Goal: Complete application form: Complete application form

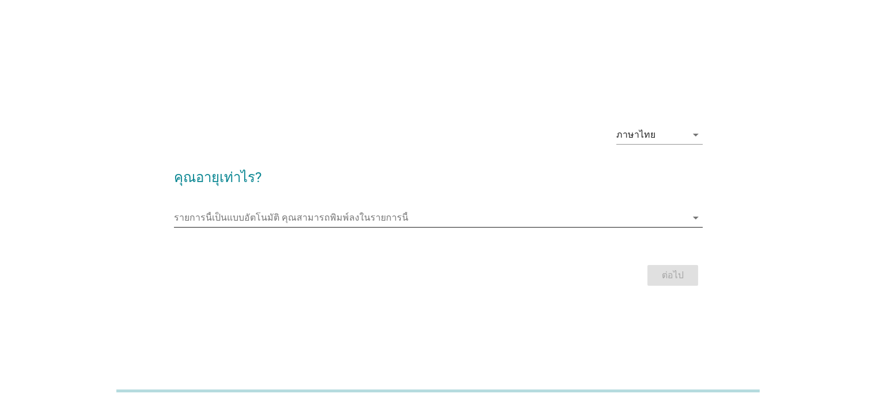
click at [413, 218] on input "รายการนี้เป็นแบบอัตโนมัติ คุณสามารถพิมพ์ลงในรายการนี้" at bounding box center [430, 218] width 513 height 18
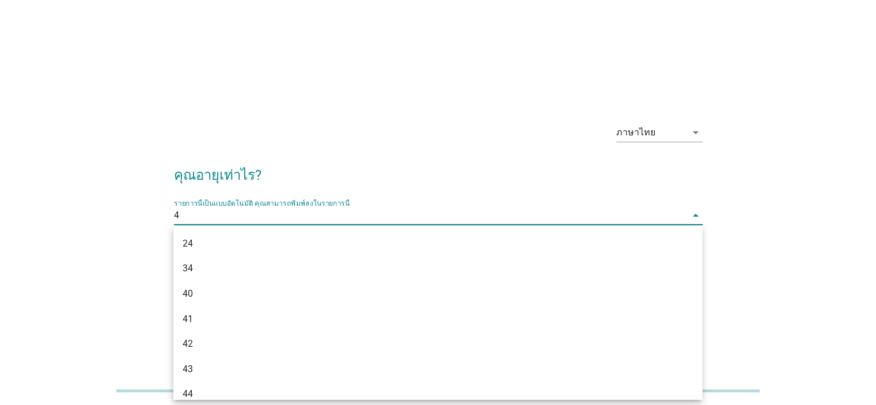
type input "43"
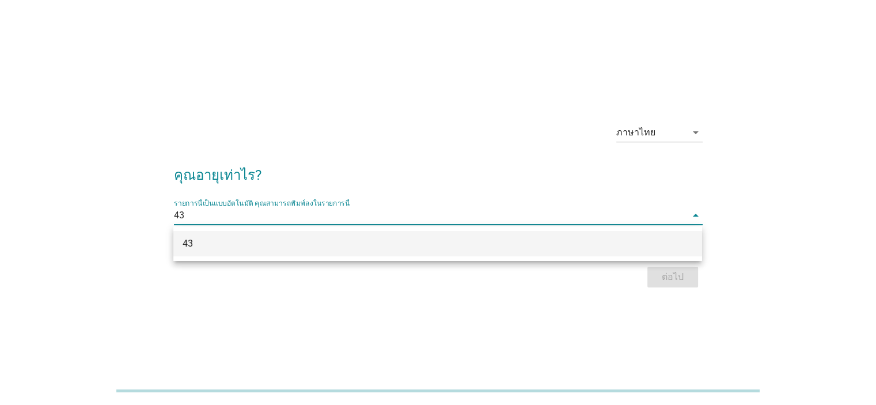
click at [411, 246] on div "43" at bounding box center [417, 244] width 468 height 14
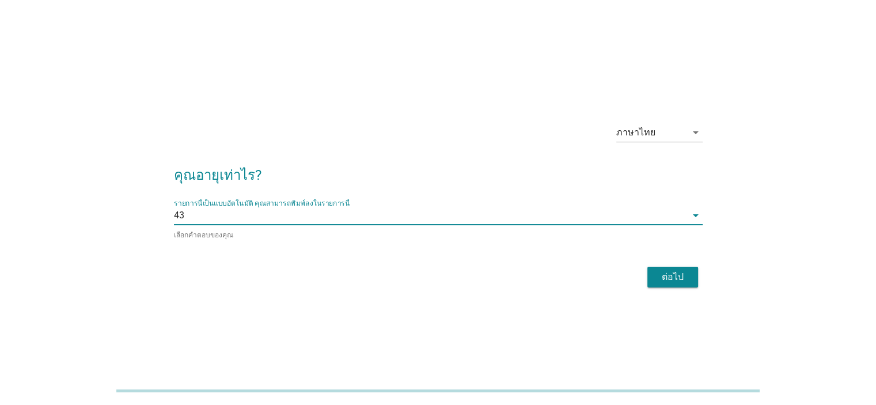
click at [667, 277] on div "ต่อไป" at bounding box center [673, 277] width 32 height 14
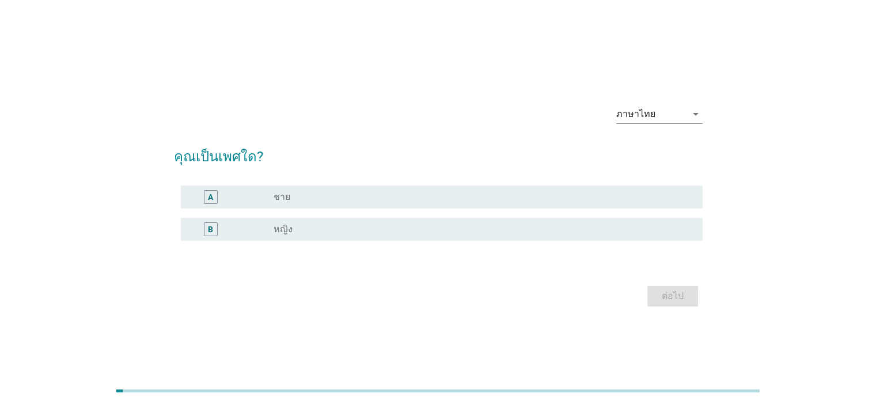
click at [313, 232] on div "radio_button_unchecked หญิง" at bounding box center [479, 230] width 410 height 12
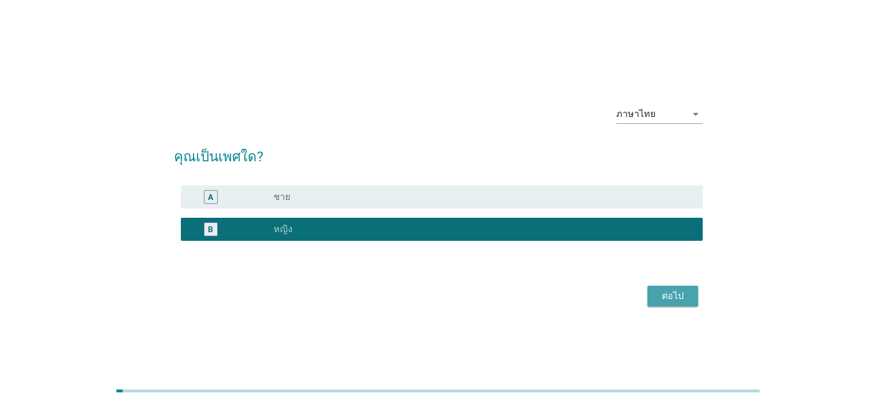
click at [657, 297] on div "ต่อไป" at bounding box center [673, 296] width 32 height 14
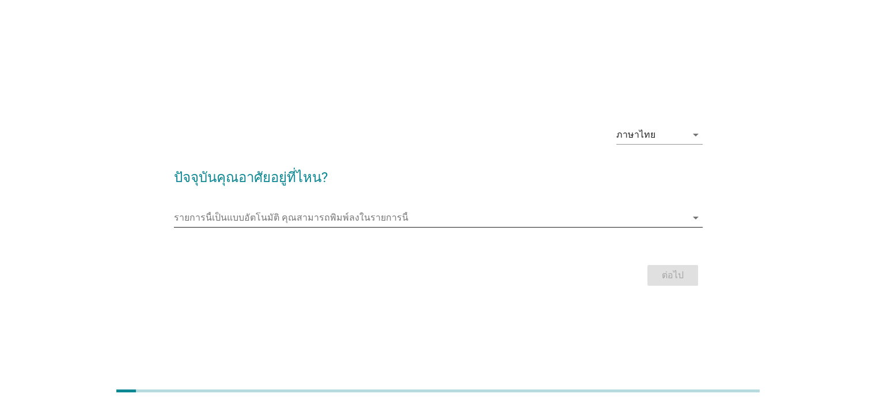
click at [373, 215] on input "รายการนี้เป็นแบบอัตโนมัติ คุณสามารถพิมพ์ลงในรายการนี้" at bounding box center [430, 218] width 513 height 18
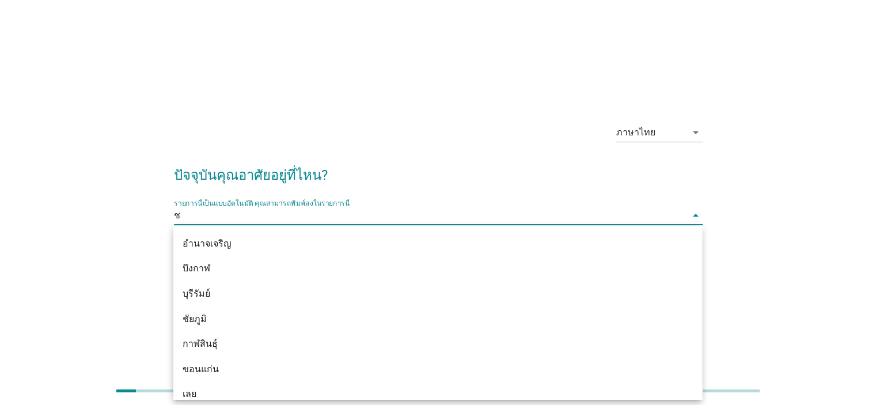
type input "ชล"
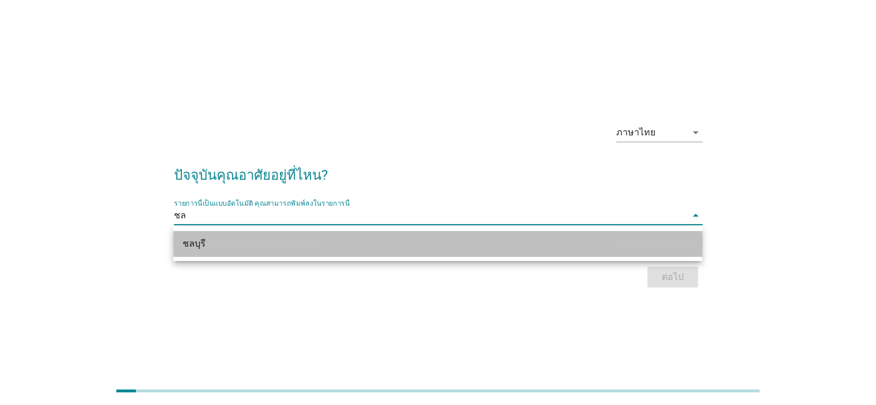
click at [373, 240] on div "ชลบุรี" at bounding box center [417, 244] width 468 height 14
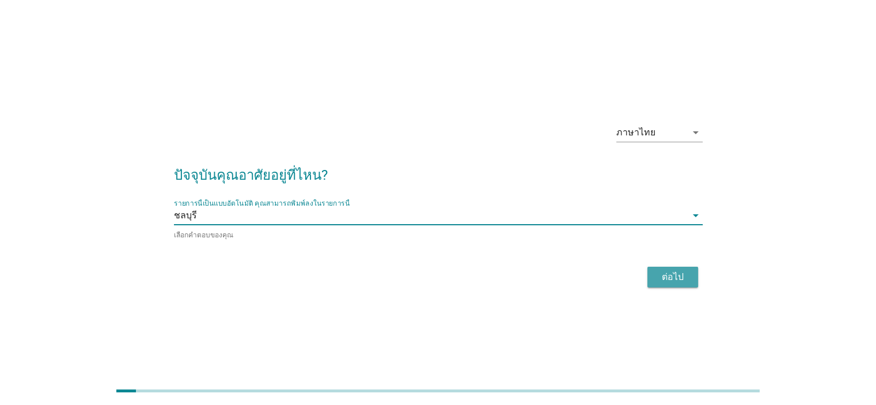
click at [659, 274] on div "ต่อไป" at bounding box center [673, 277] width 32 height 14
